Goal: Use online tool/utility: Utilize a website feature to perform a specific function

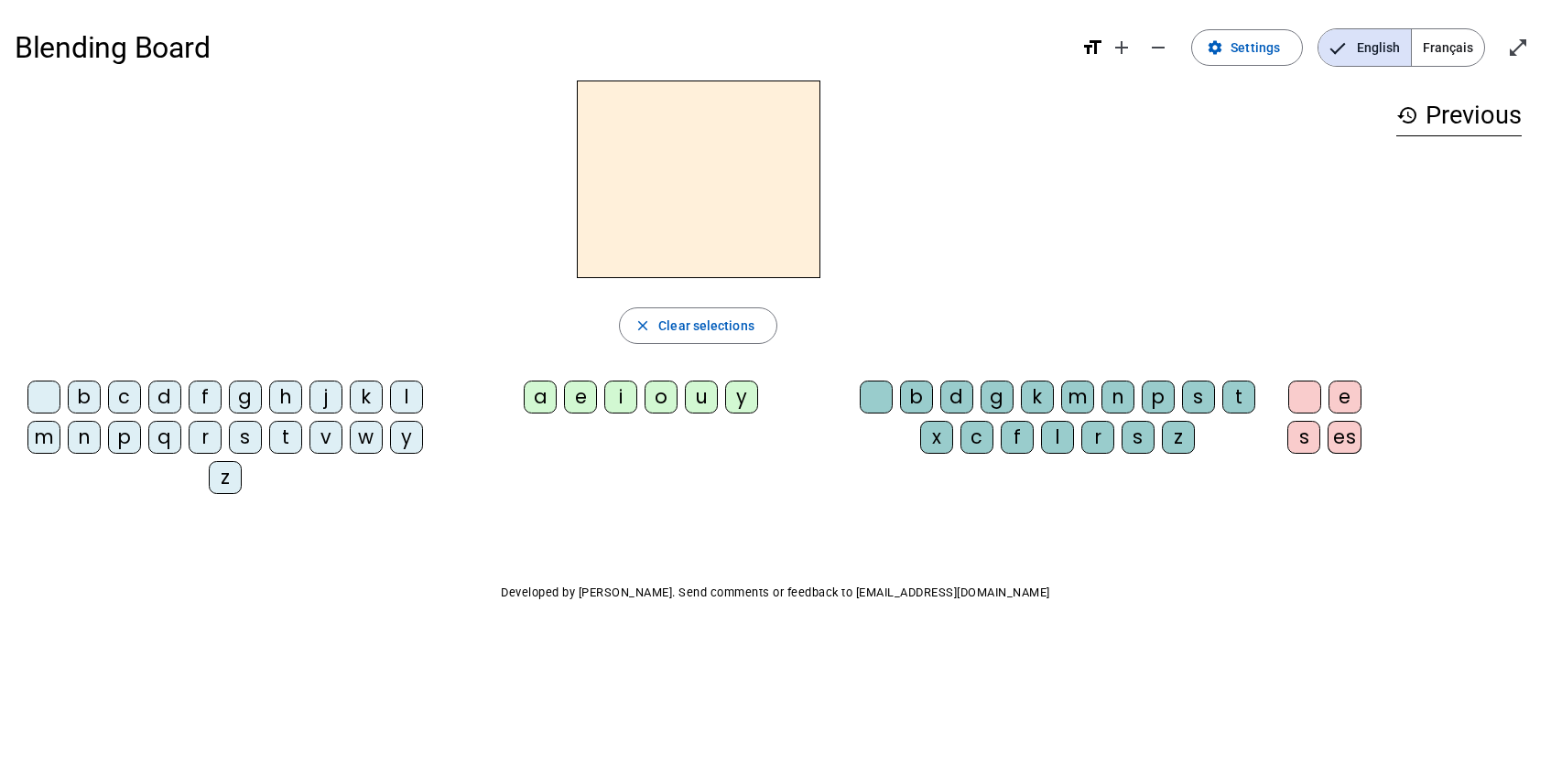
click at [37, 436] on div "m" at bounding box center [43, 437] width 33 height 33
click at [540, 407] on div "a" at bounding box center [540, 397] width 33 height 33
click at [1068, 431] on div "l" at bounding box center [1057, 437] width 33 height 33
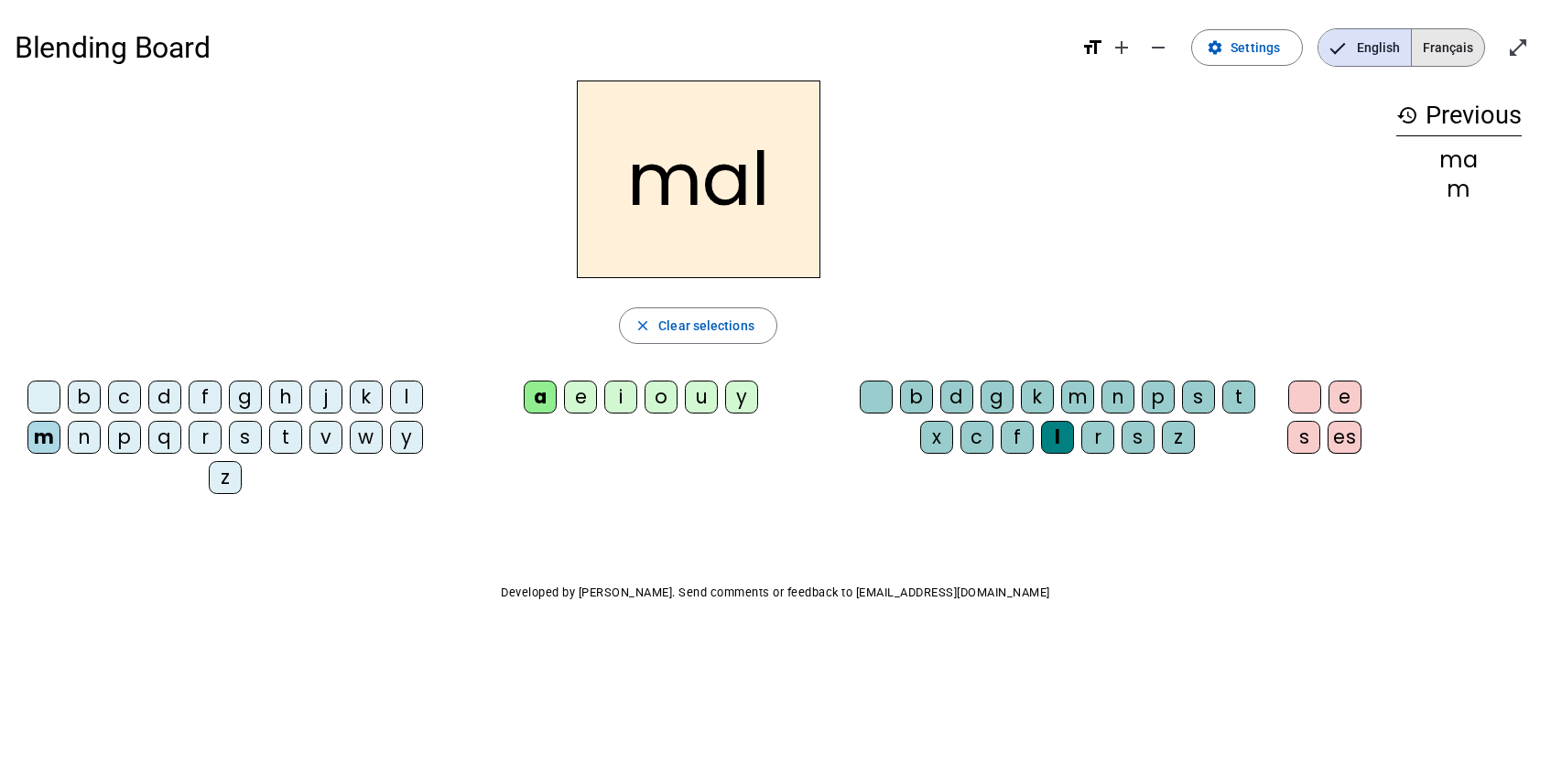
click at [1451, 39] on span "Français" at bounding box center [1447, 47] width 72 height 36
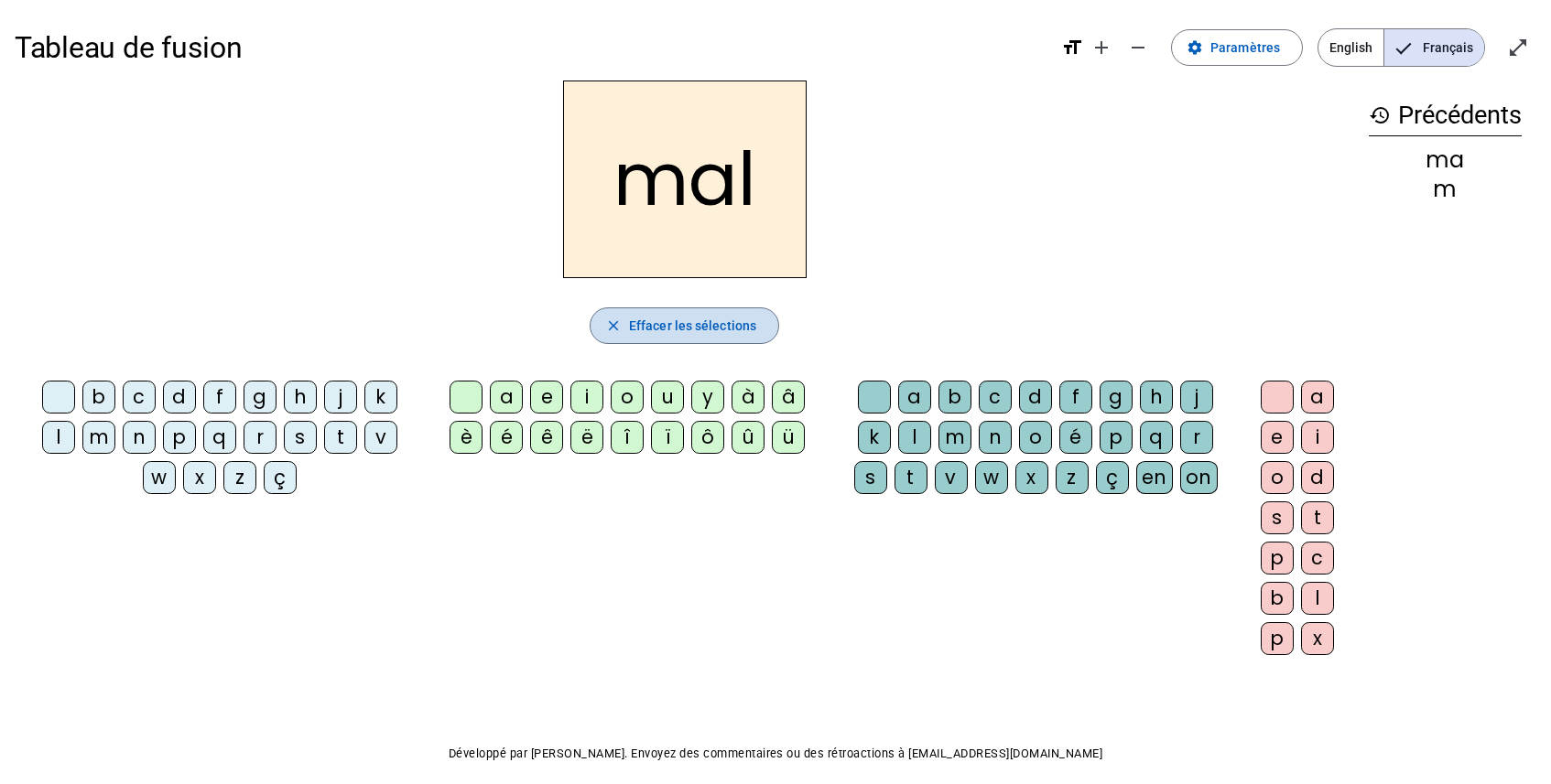
click at [642, 324] on span "Effacer les sélections" at bounding box center [693, 326] width 127 height 22
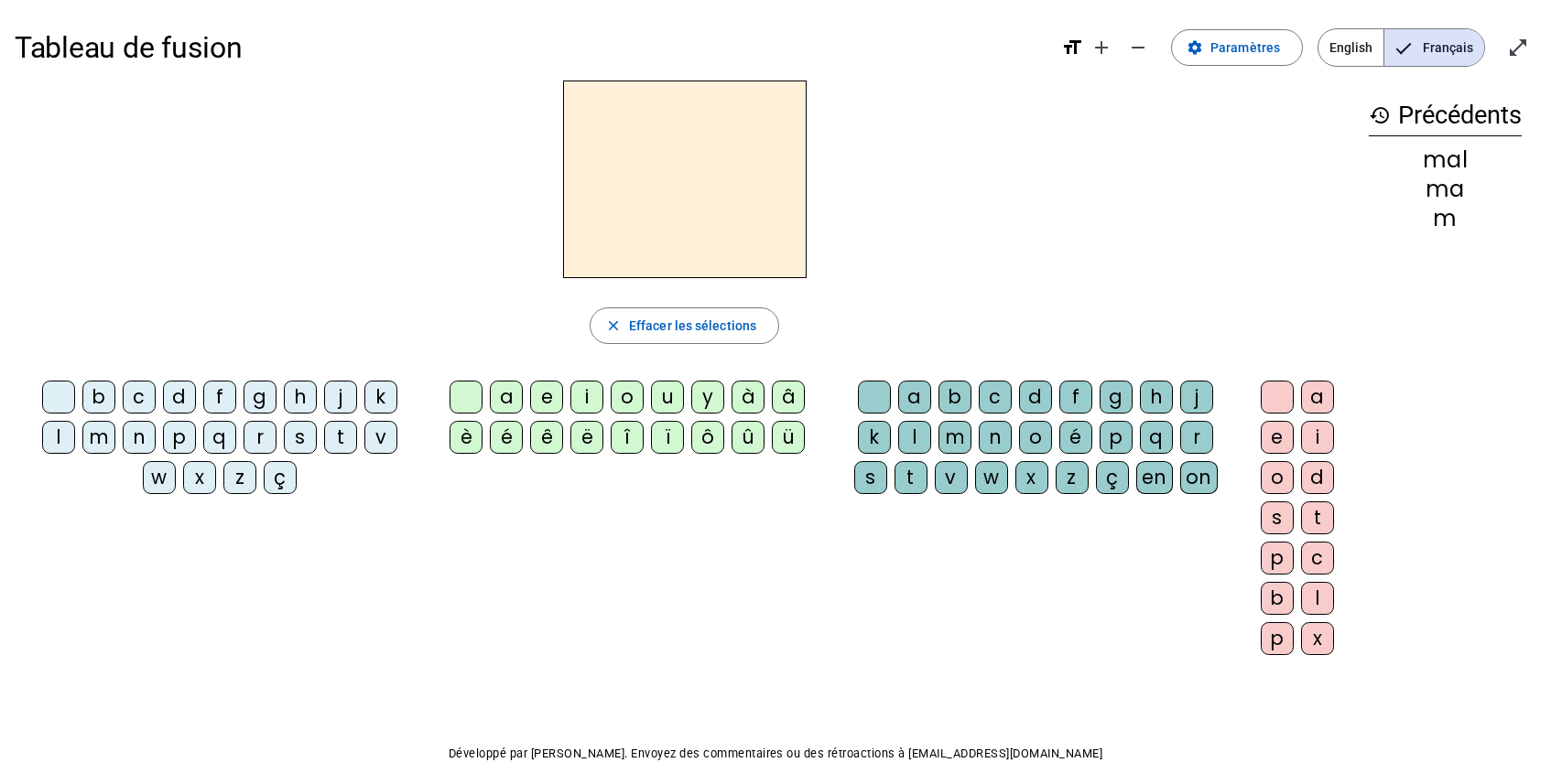
click at [102, 436] on div "m" at bounding box center [98, 437] width 33 height 33
click at [501, 402] on div "a" at bounding box center [505, 397] width 33 height 33
click at [915, 438] on div "l" at bounding box center [915, 437] width 33 height 33
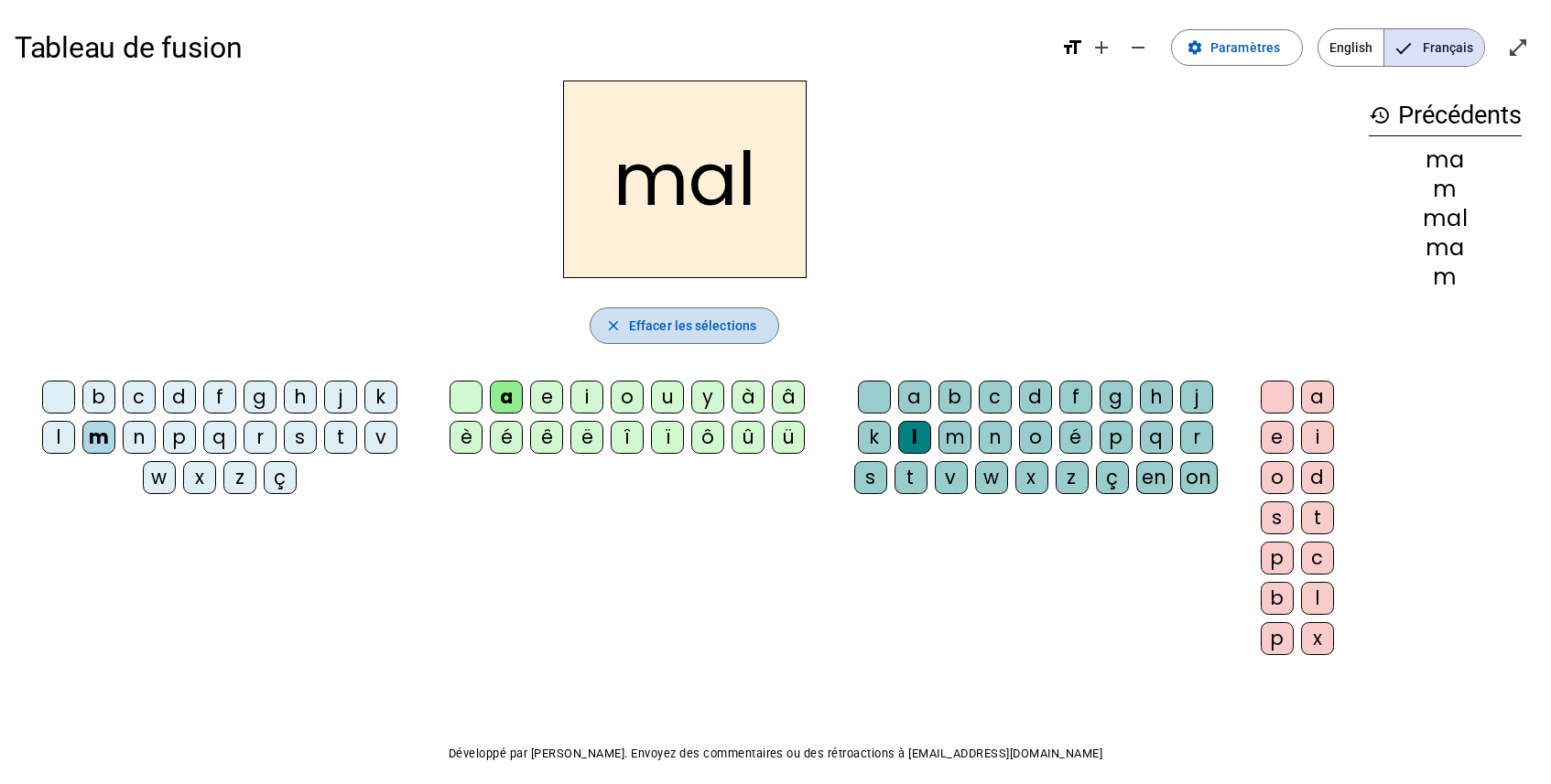
click at [668, 334] on span "Effacer les sélections" at bounding box center [693, 326] width 127 height 22
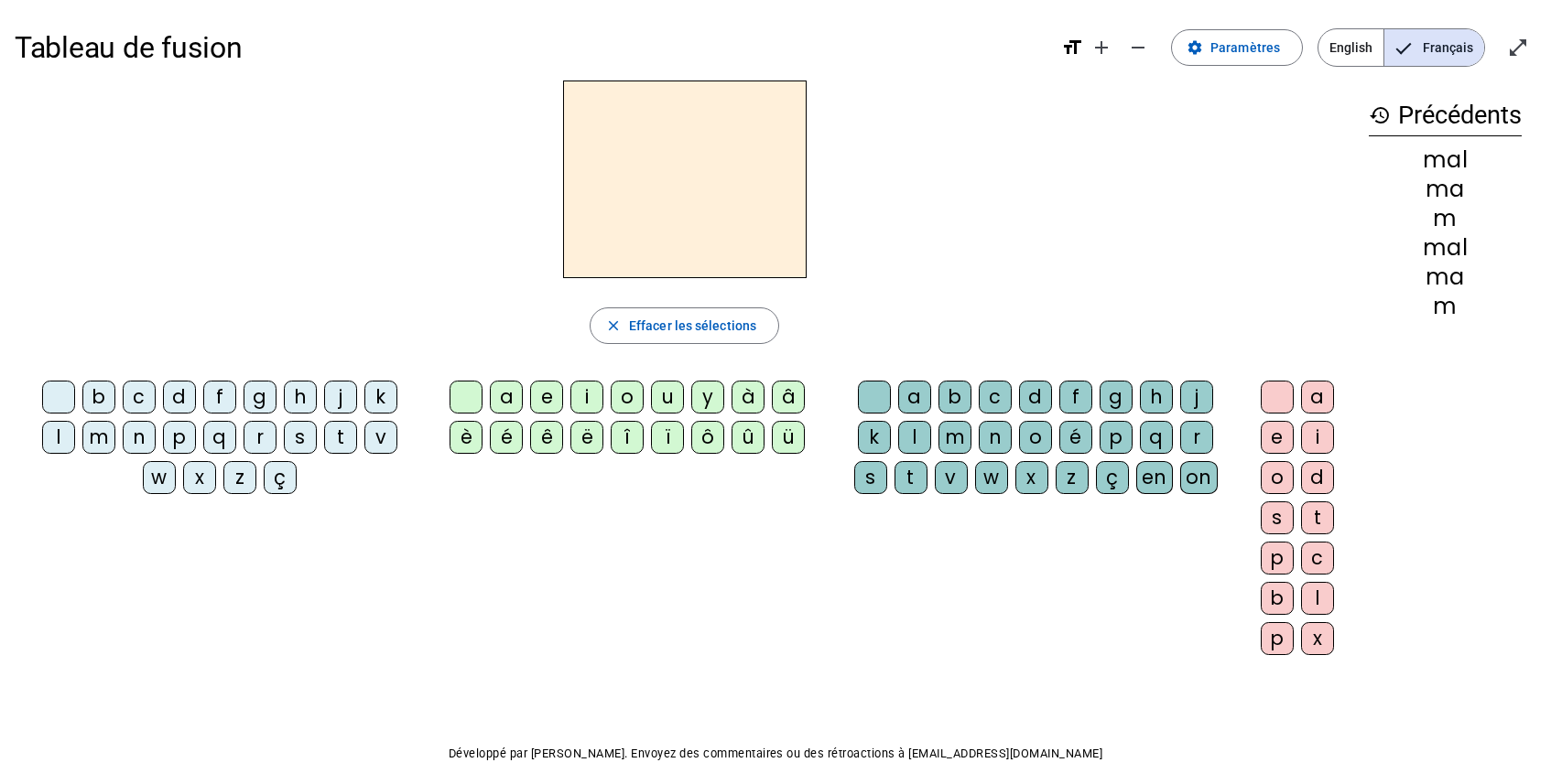
click at [1310, 400] on div "a" at bounding box center [1317, 397] width 33 height 33
click at [636, 352] on div "a close Effacer les sélections b c d f g h j k l m n p q r s t v w x z ç a e i …" at bounding box center [684, 375] width 1339 height 589
click at [653, 334] on span "Effacer les sélections" at bounding box center [693, 326] width 127 height 22
click at [630, 382] on div "o" at bounding box center [626, 397] width 33 height 33
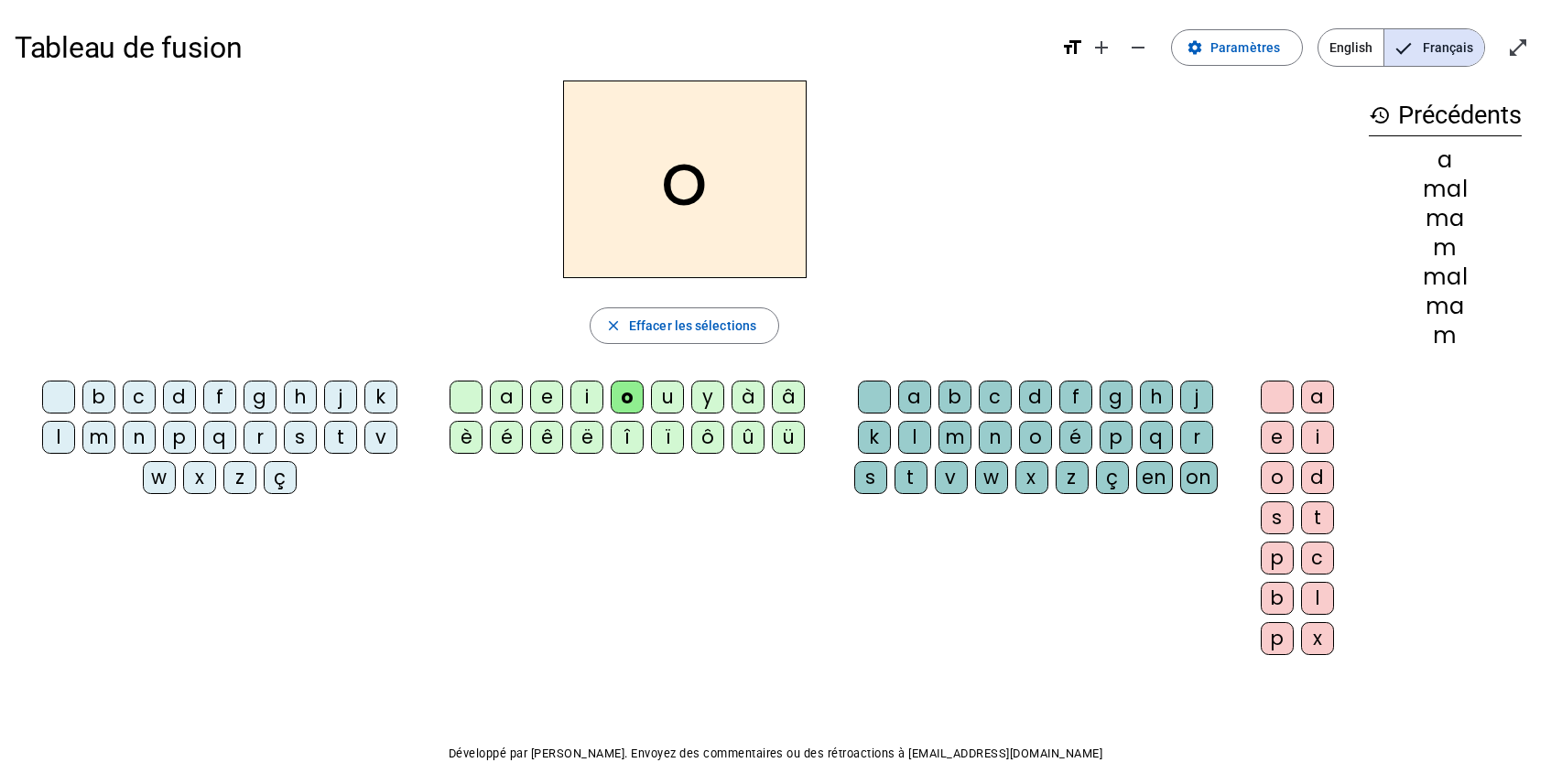
click at [649, 386] on letter-bubble "o" at bounding box center [630, 400] width 40 height 40
click at [663, 396] on div "u" at bounding box center [667, 397] width 33 height 33
click at [626, 395] on div "o" at bounding box center [626, 397] width 33 height 33
click at [1273, 485] on div "o" at bounding box center [1277, 477] width 33 height 33
click at [1273, 487] on div "o" at bounding box center [1277, 477] width 33 height 33
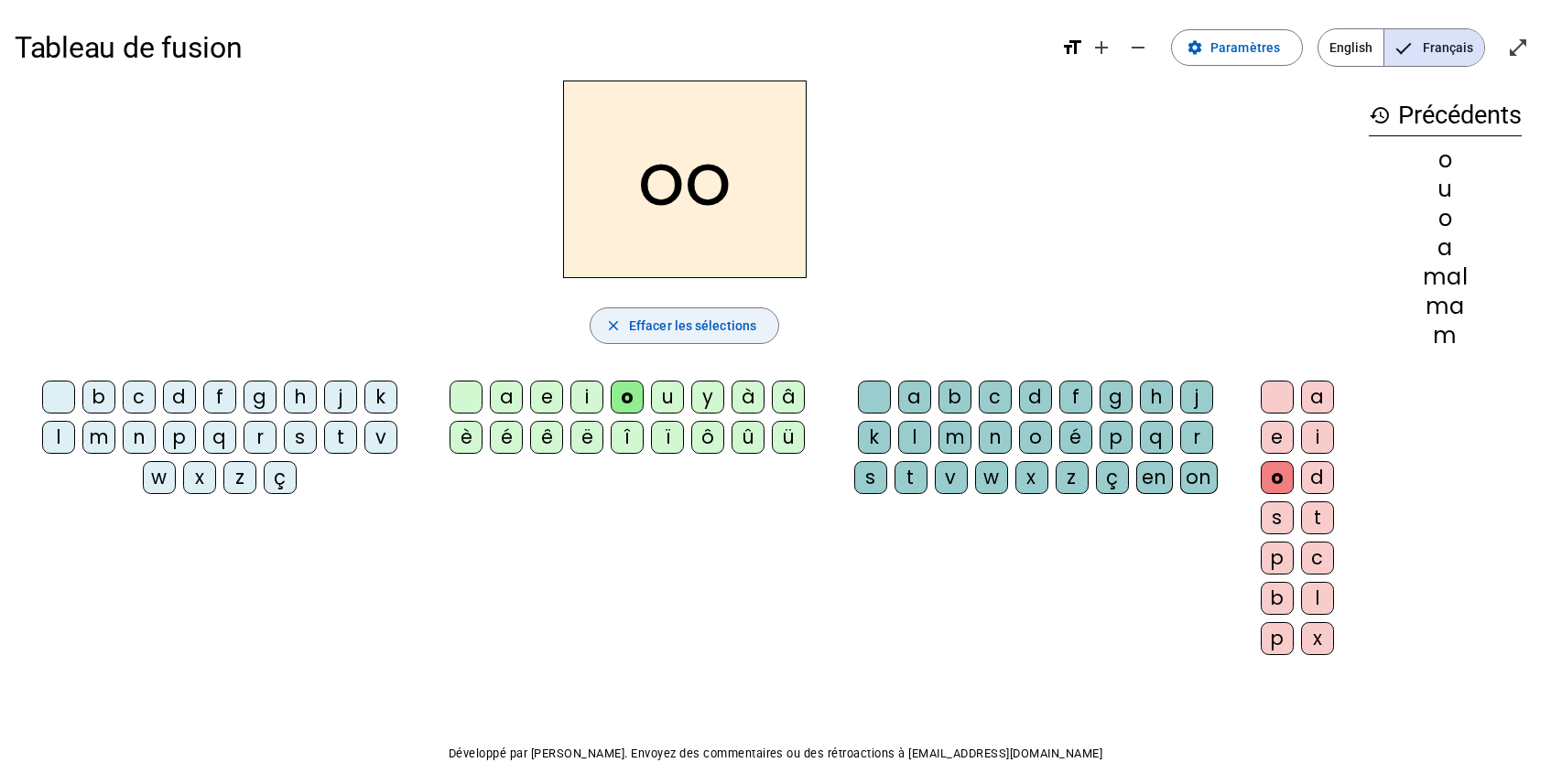
click at [700, 332] on span "Effacer les sélections" at bounding box center [693, 326] width 127 height 22
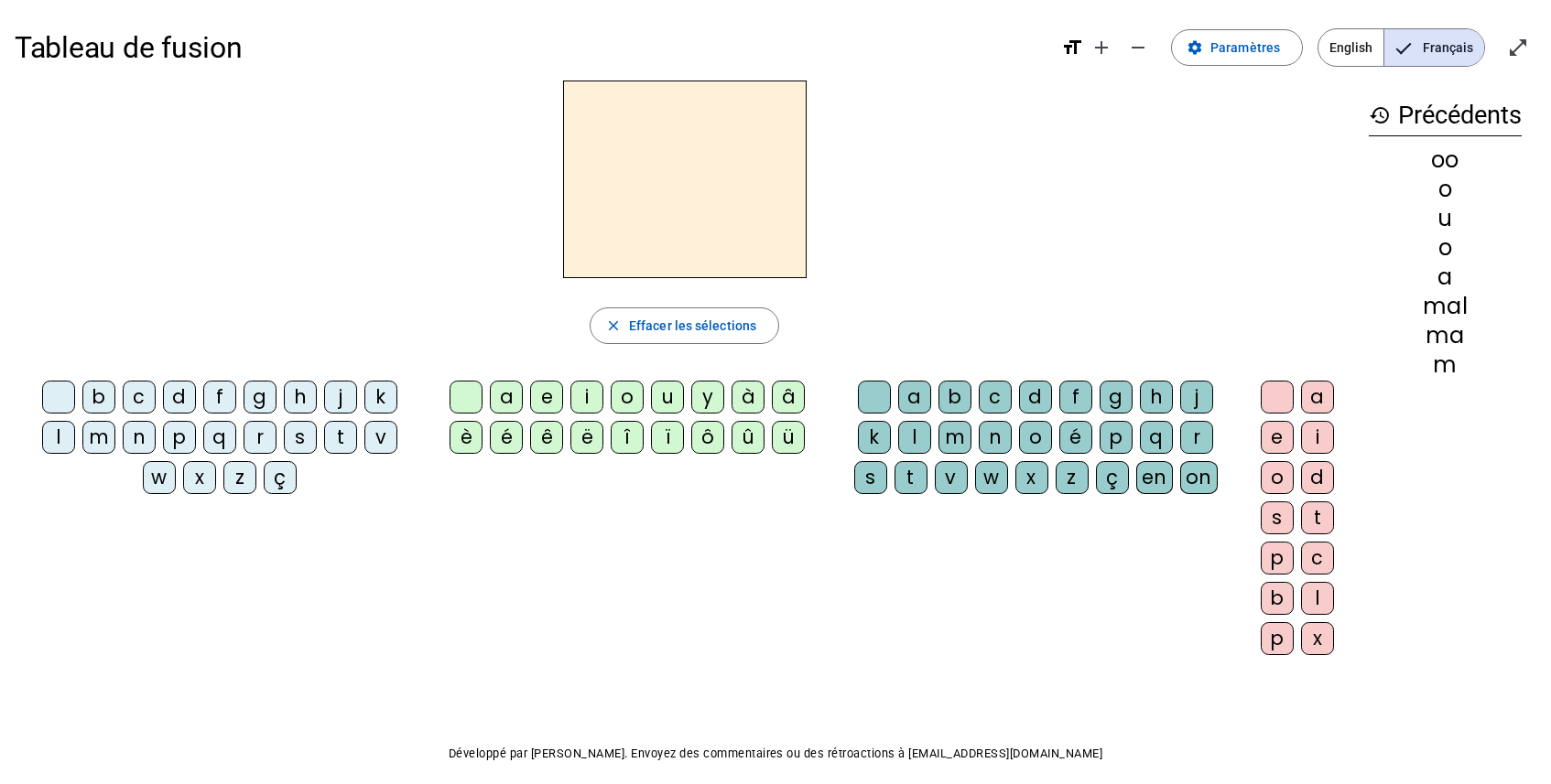
click at [1281, 481] on div "o" at bounding box center [1277, 477] width 33 height 33
click at [675, 398] on div "u" at bounding box center [667, 397] width 33 height 33
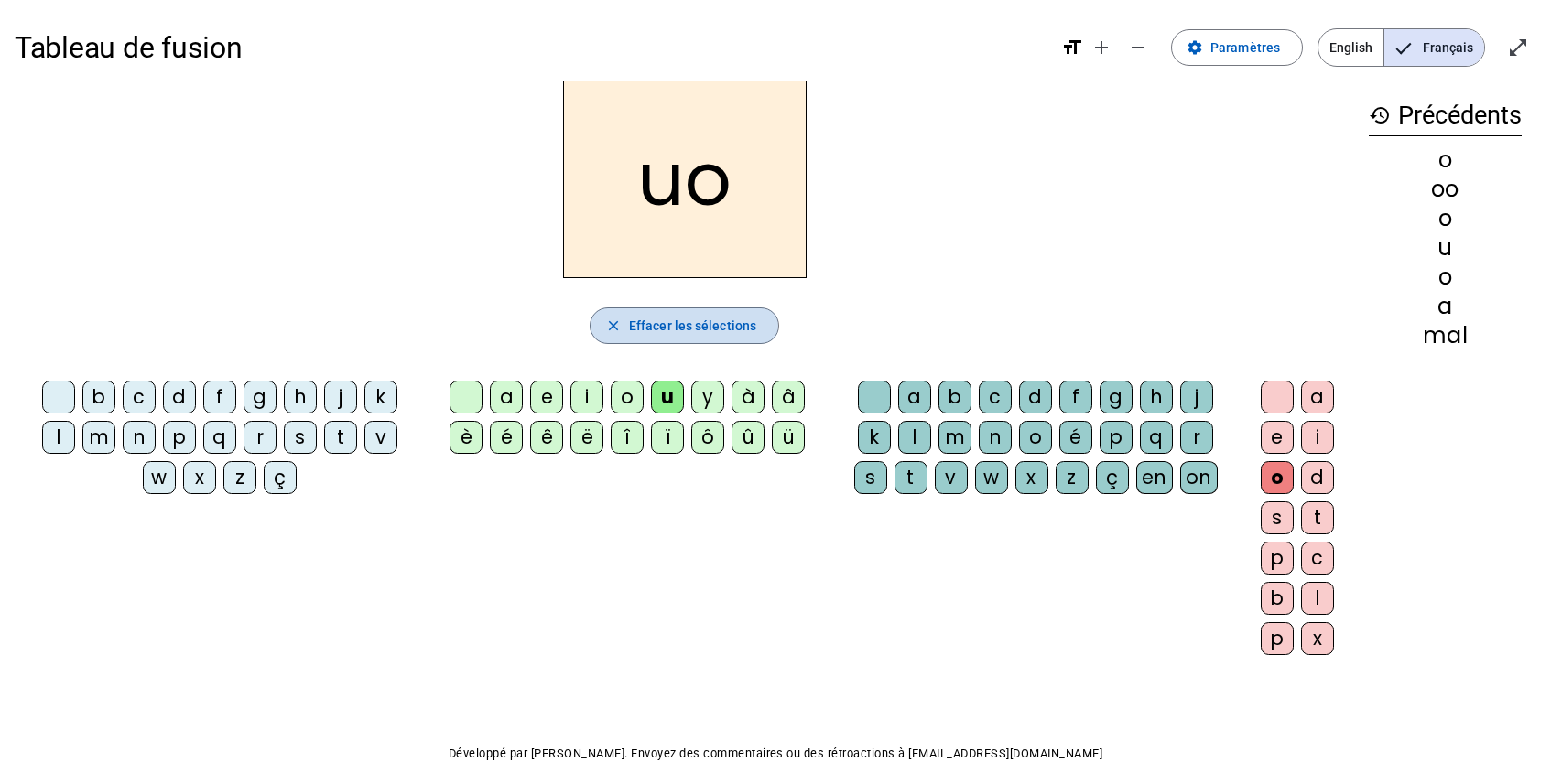
click at [619, 326] on mat-icon "close" at bounding box center [614, 326] width 17 height 17
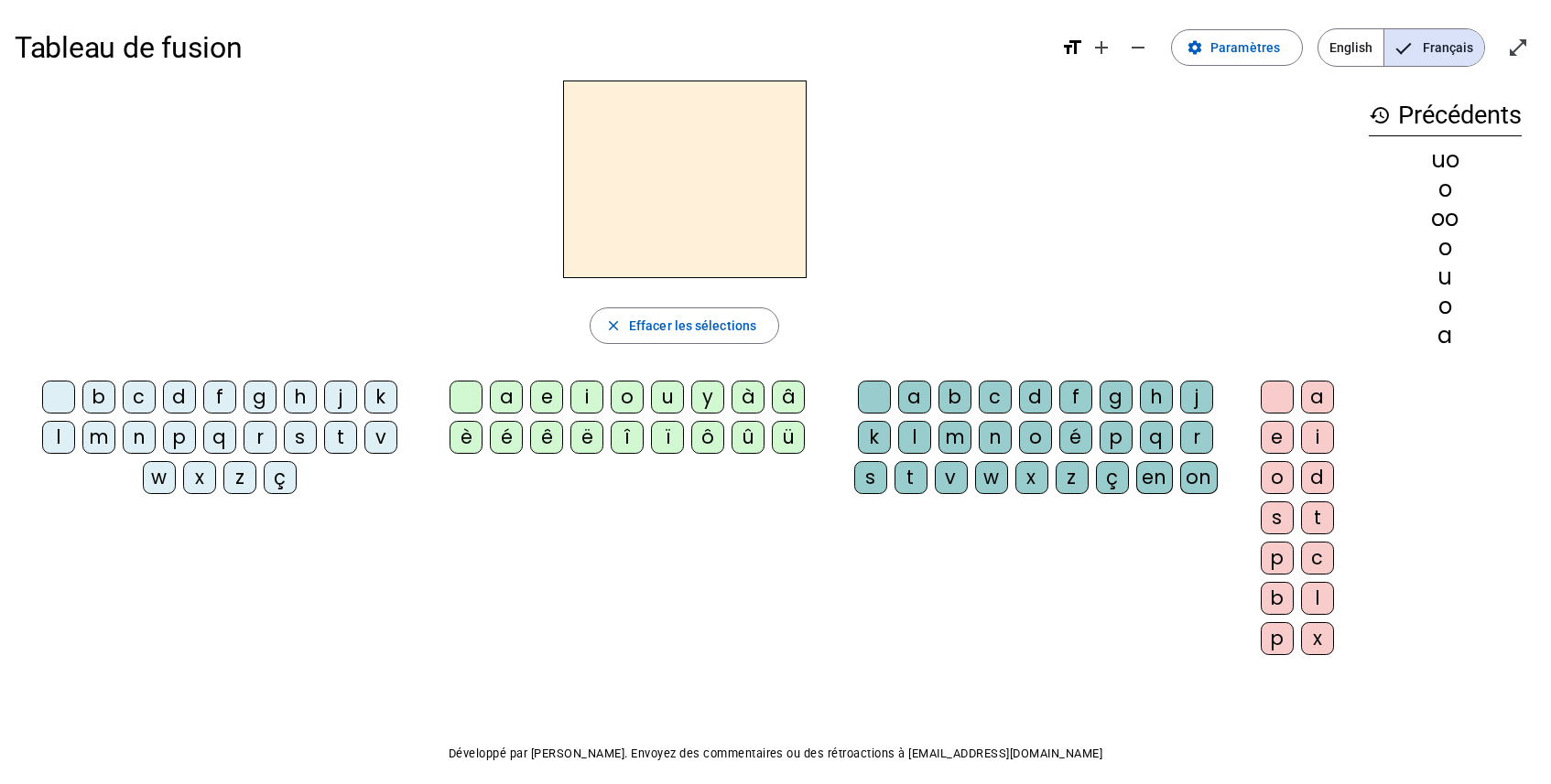
click at [635, 398] on div "o" at bounding box center [626, 397] width 33 height 33
click at [667, 394] on div "u" at bounding box center [667, 397] width 33 height 33
click at [750, 323] on span "Effacer les sélections" at bounding box center [693, 326] width 127 height 22
click at [1273, 477] on div "o" at bounding box center [1277, 477] width 33 height 33
click at [664, 389] on div "u" at bounding box center [667, 397] width 33 height 33
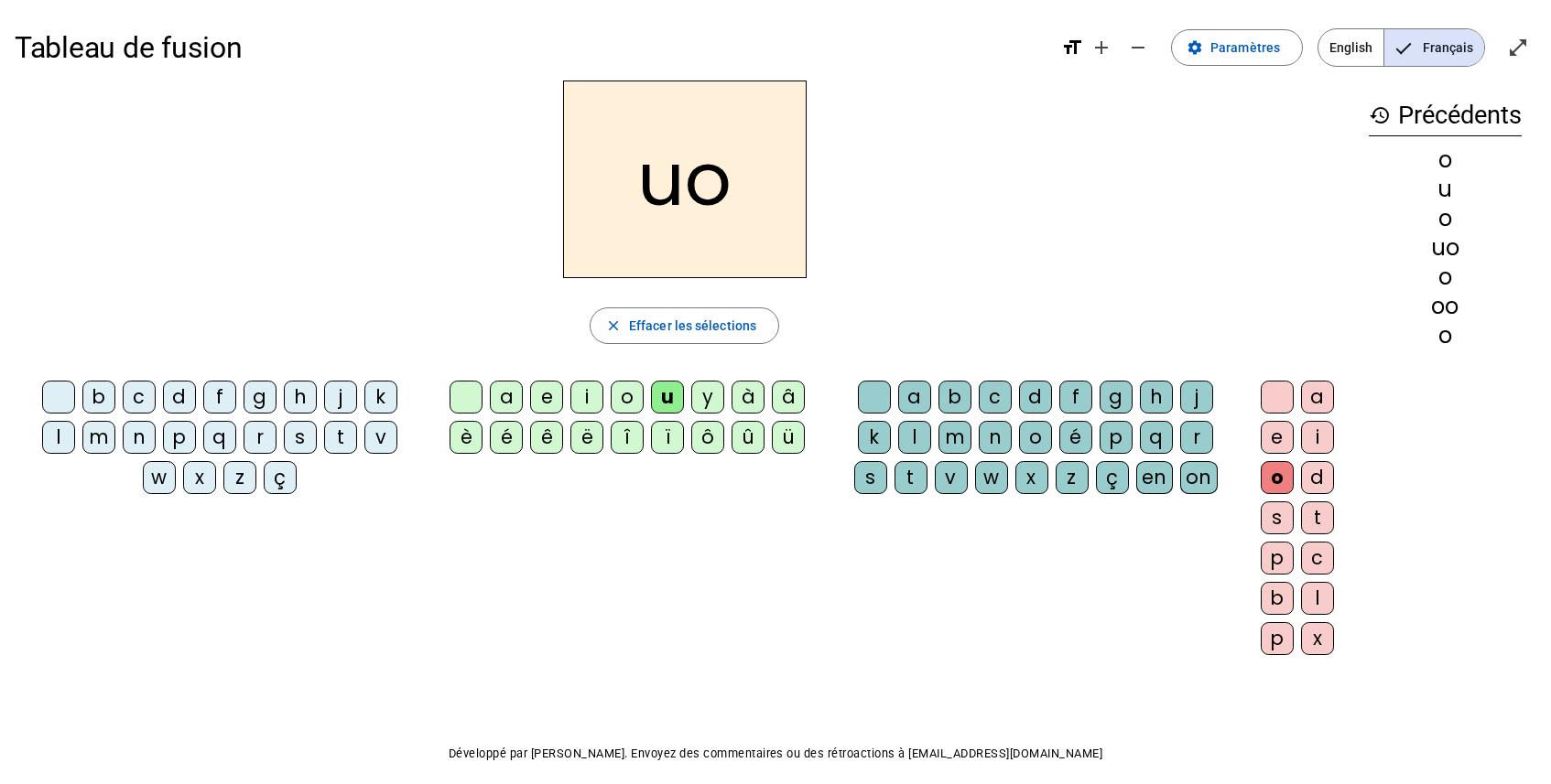
click at [621, 399] on div "o" at bounding box center [626, 397] width 33 height 33
click at [602, 399] on div "i" at bounding box center [586, 397] width 33 height 33
click at [632, 399] on div "o" at bounding box center [626, 397] width 33 height 33
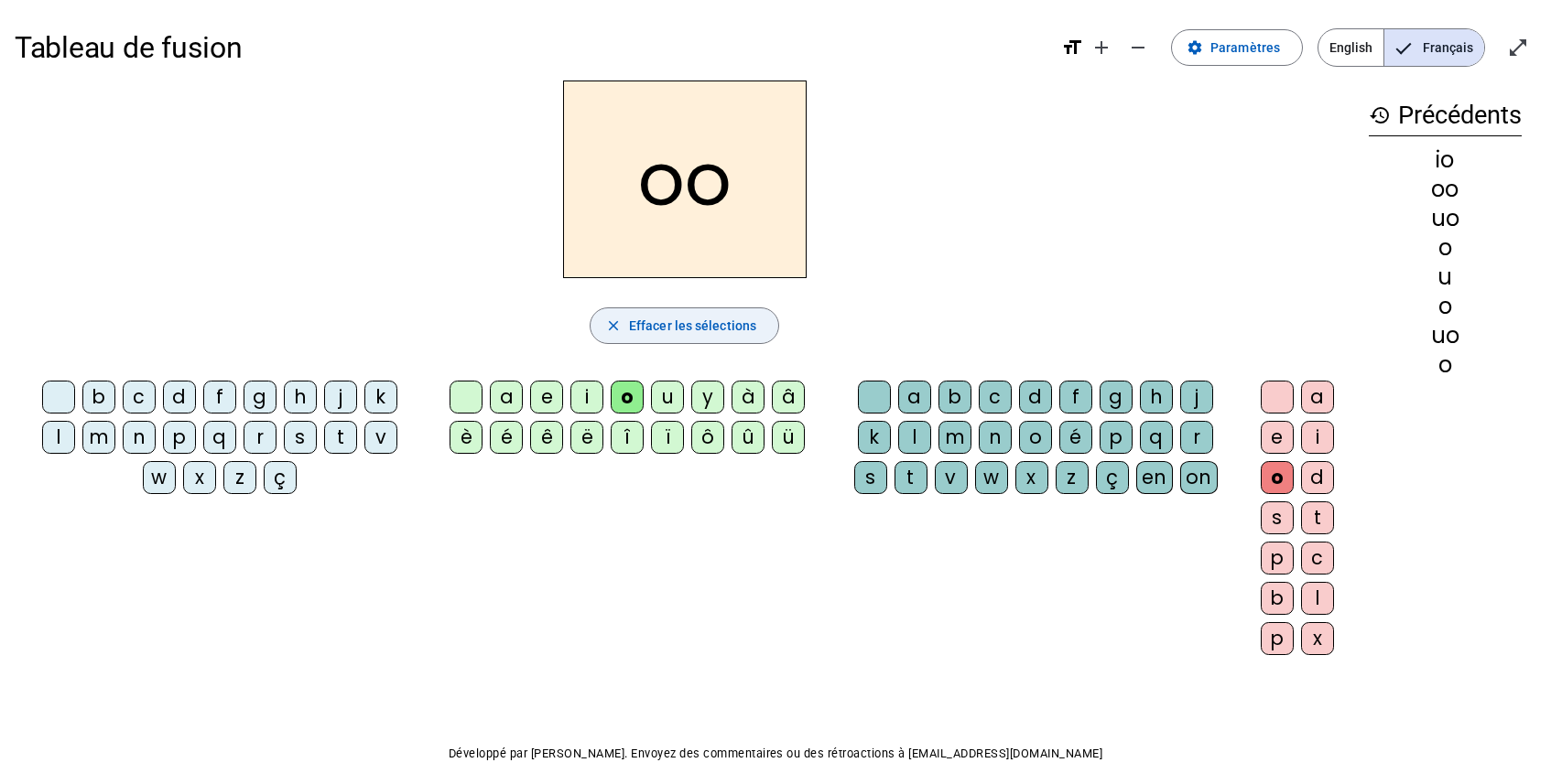
click at [640, 321] on span "Effacer les sélections" at bounding box center [693, 326] width 127 height 22
